Goal: Information Seeking & Learning: Understand process/instructions

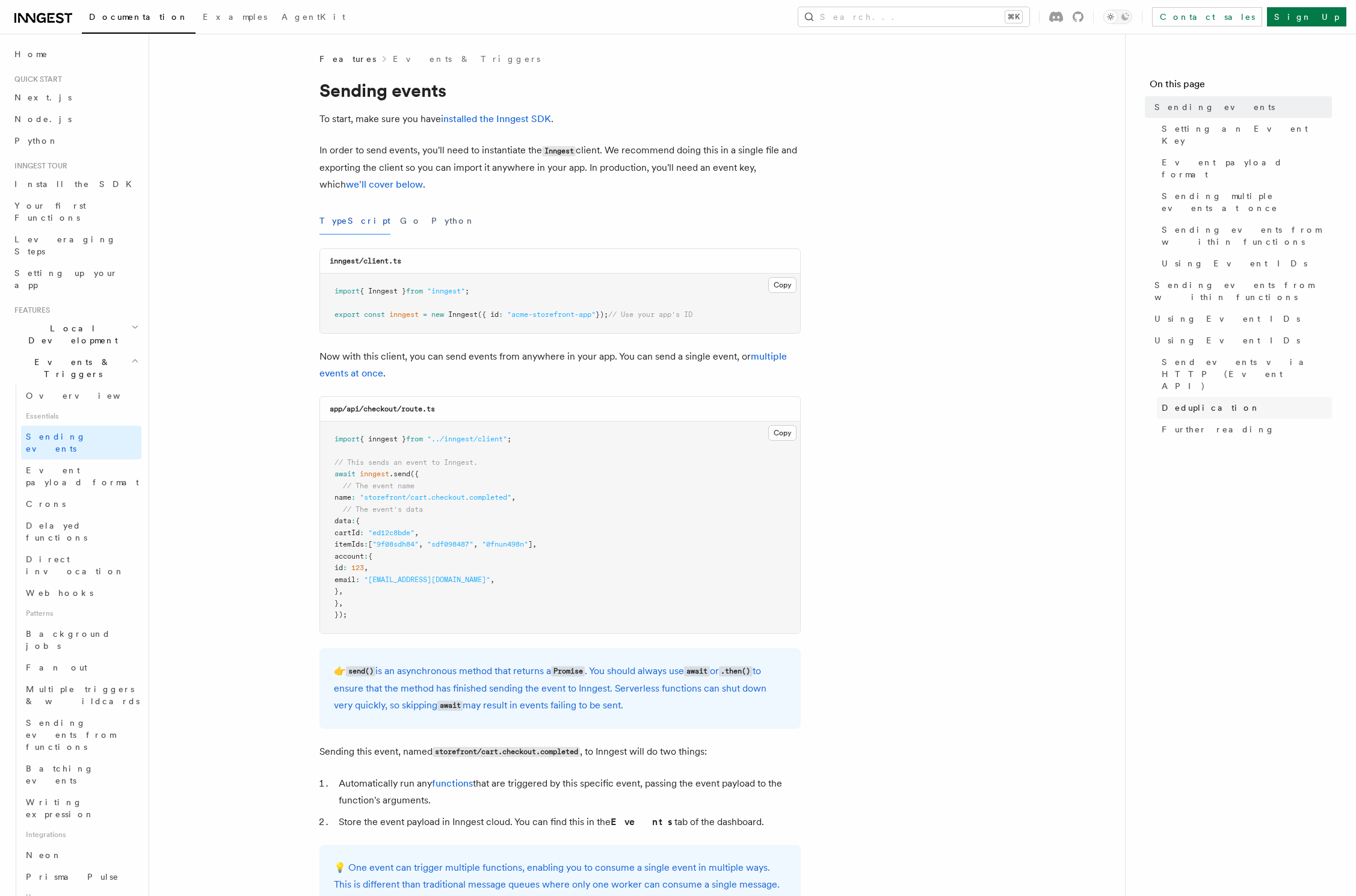
click at [1211, 402] on span "Deduplication" at bounding box center [1211, 407] width 99 height 12
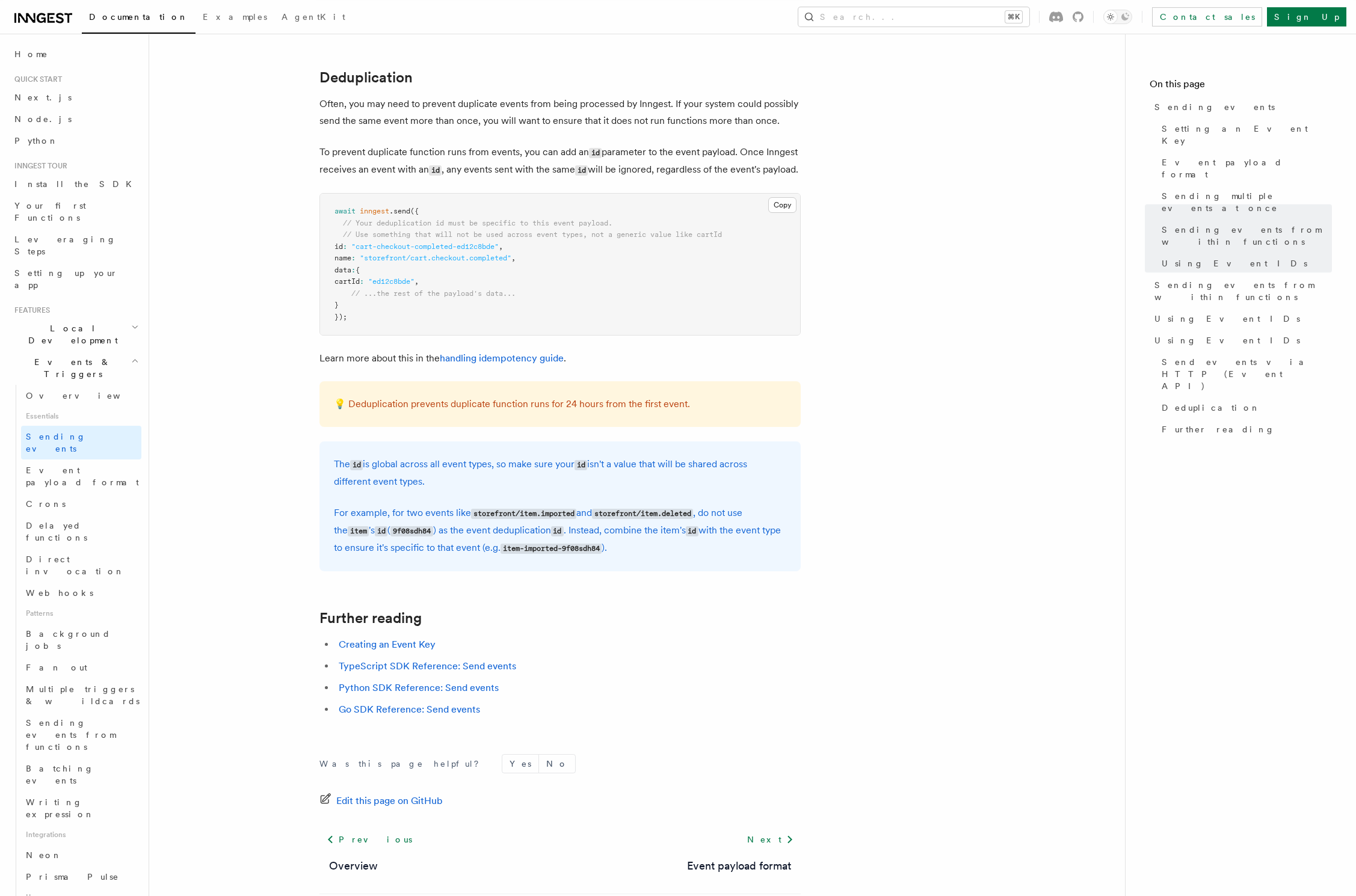
scroll to position [3031, 0]
click at [418, 161] on p "To prevent duplicate function runs from events, you can add an id parameter to …" at bounding box center [560, 160] width 481 height 35
copy p "To prevent duplicate function runs from events, you can add an id parameter to …"
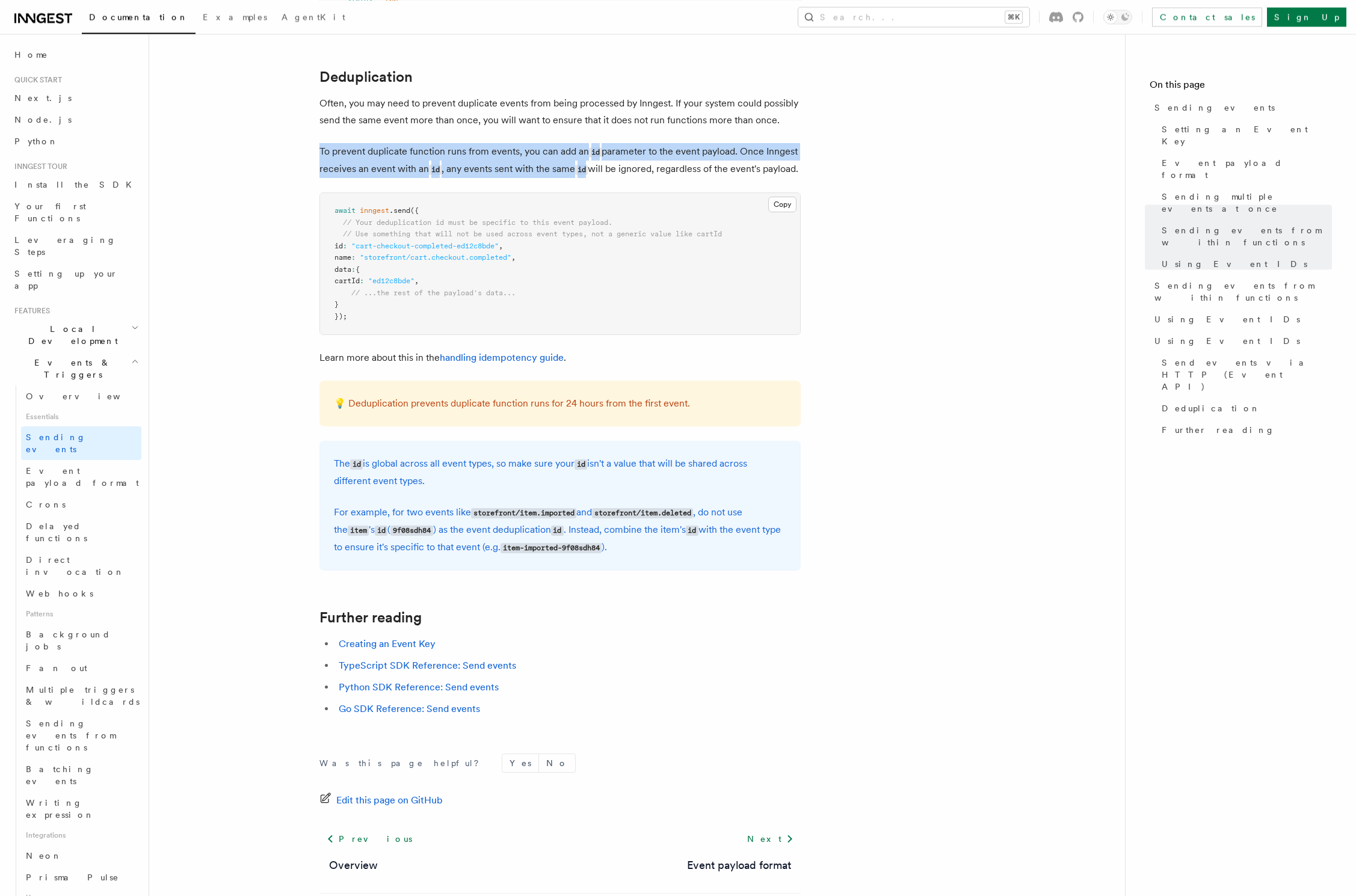
click at [465, 171] on p "To prevent duplicate function runs from events, you can add an id parameter to …" at bounding box center [560, 160] width 481 height 35
drag, startPoint x: 740, startPoint y: 143, endPoint x: 321, endPoint y: 143, distance: 419.0
click at [321, 143] on p "To prevent duplicate function runs from events, you can add an id parameter to …" at bounding box center [560, 160] width 481 height 35
copy p "To prevent duplicate function runs from events, you can add an id parameter to …"
click at [478, 411] on p "💡 Deduplication prevents duplicate function runs for 24 hours from the first ev…" at bounding box center [560, 403] width 453 height 17
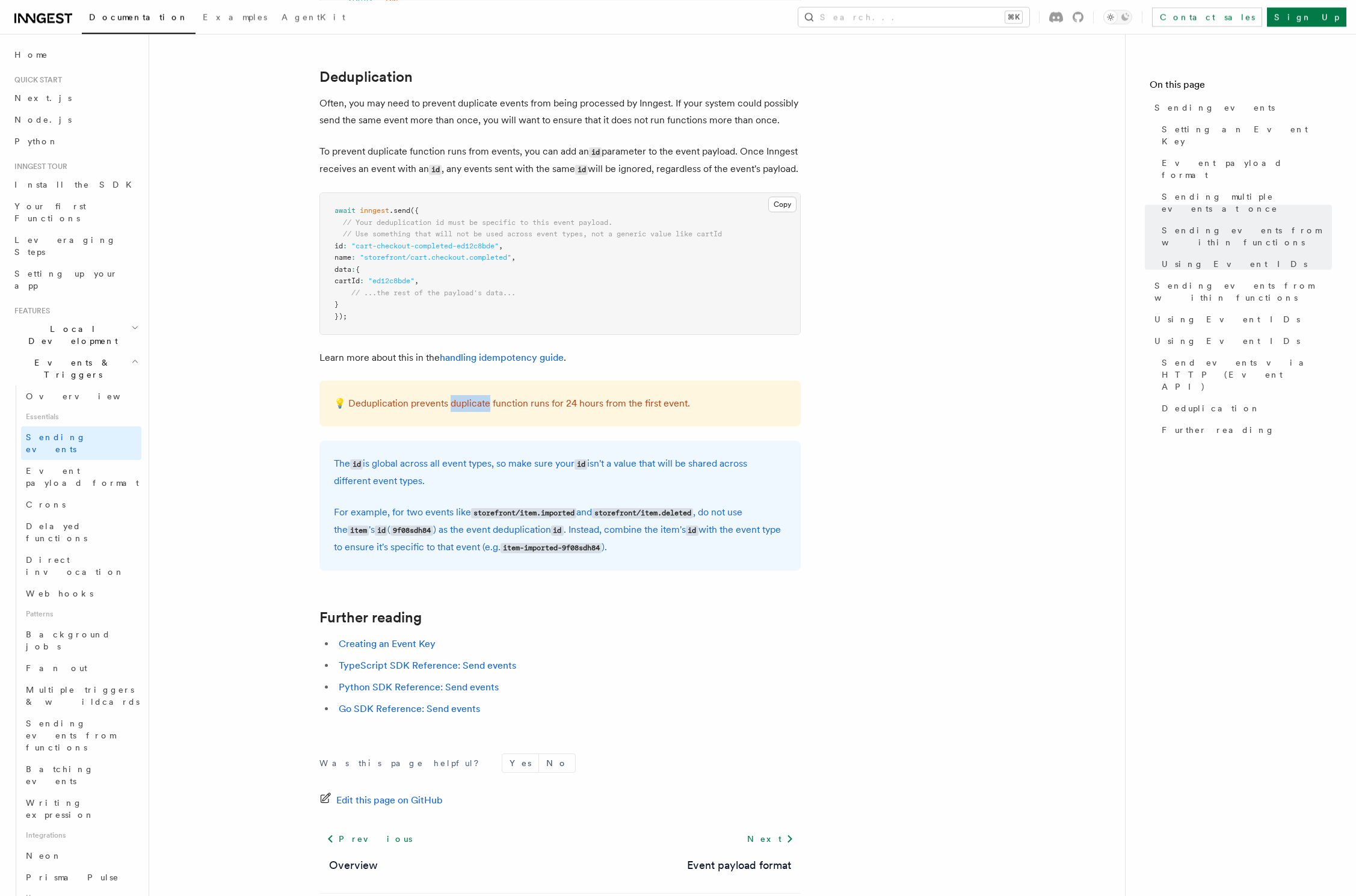
click at [478, 411] on p "💡 Deduplication prevents duplicate function runs for 24 hours from the first ev…" at bounding box center [560, 403] width 453 height 17
